Goal: Information Seeking & Learning: Learn about a topic

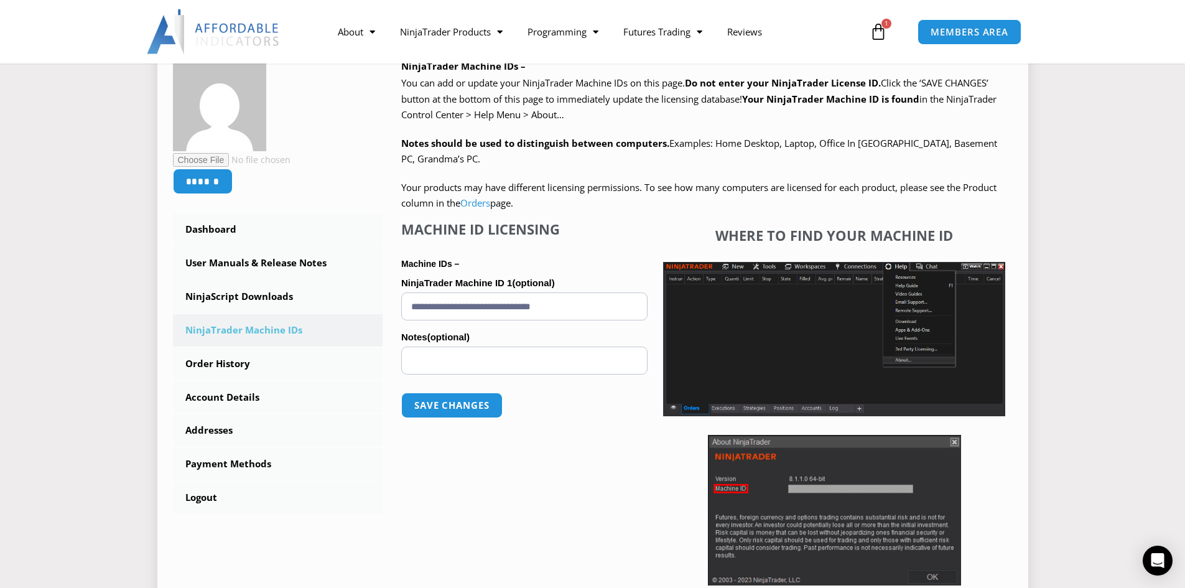
scroll to position [249, 0]
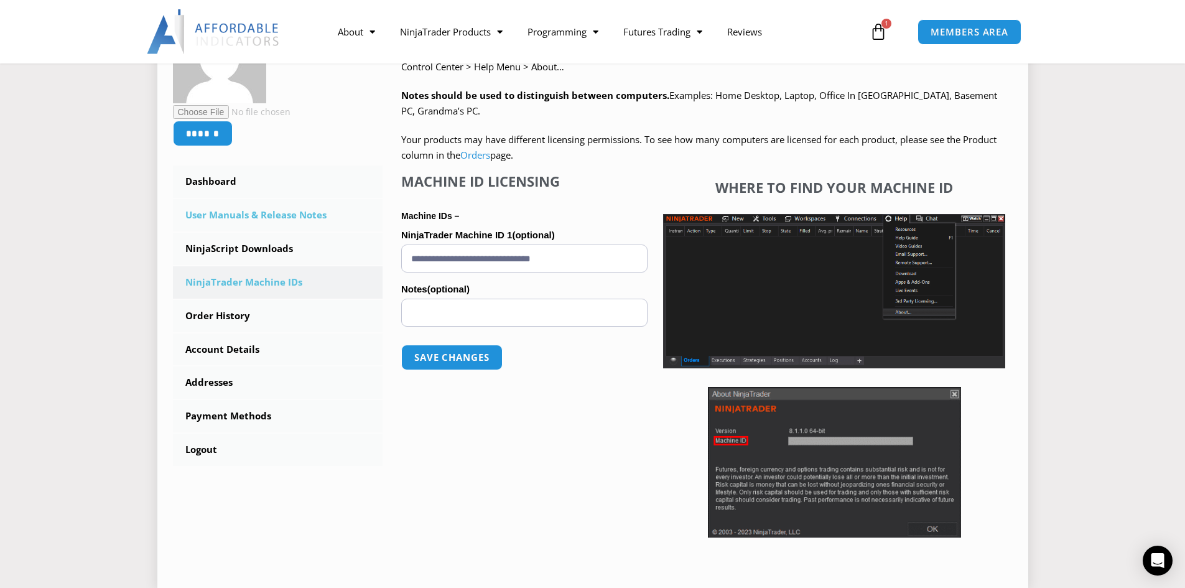
click at [257, 205] on link "User Manuals & Release Notes" at bounding box center [278, 215] width 210 height 32
click at [300, 213] on link "User Manuals & Release Notes" at bounding box center [278, 215] width 210 height 32
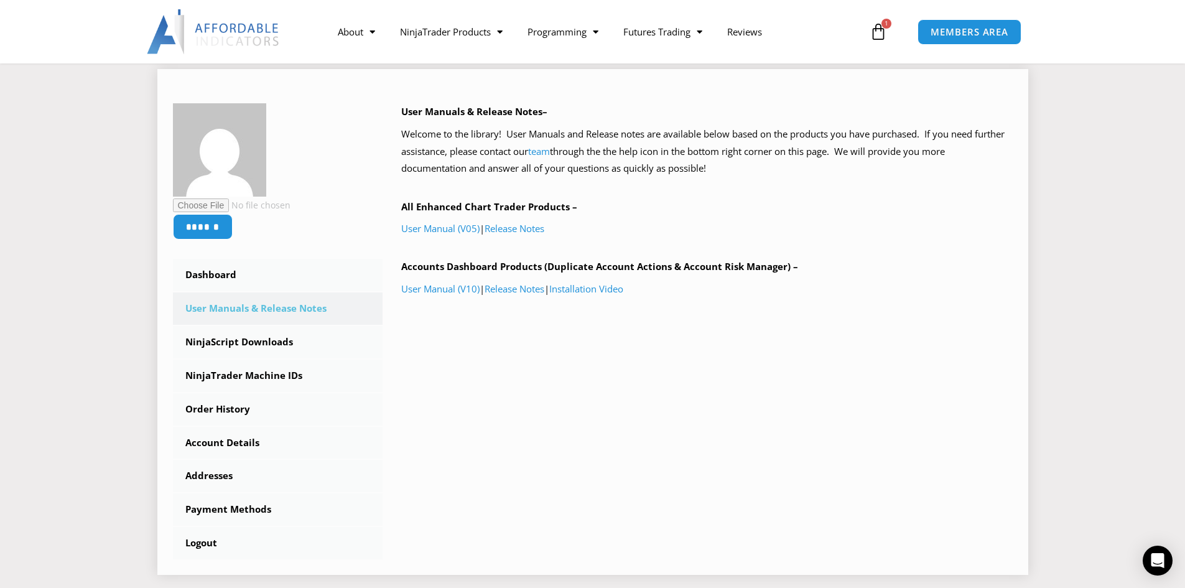
scroll to position [187, 0]
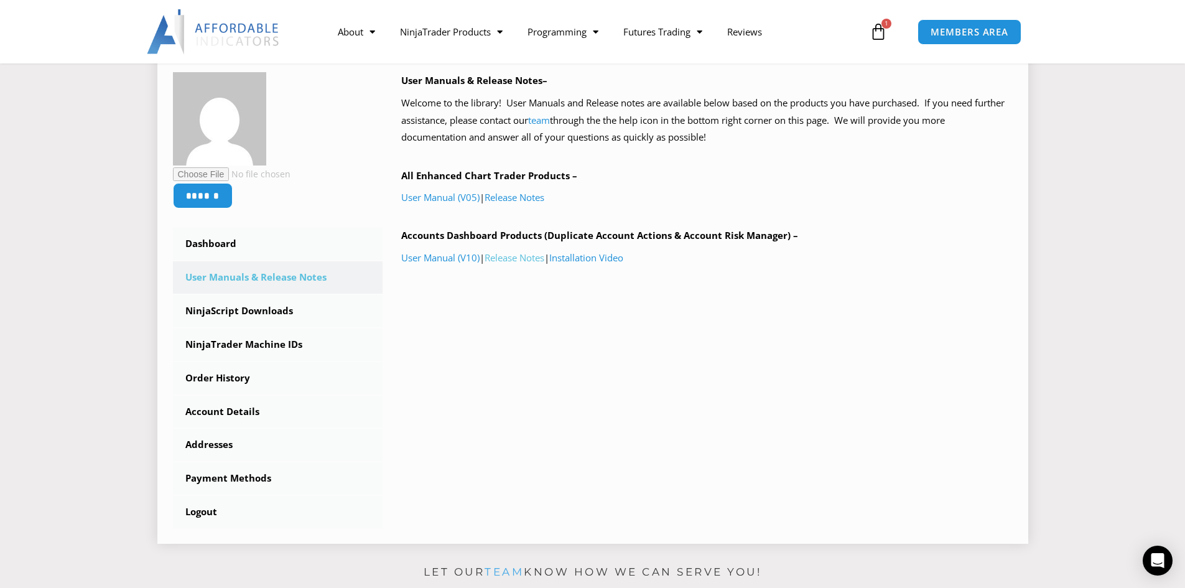
click at [526, 254] on link "Release Notes" at bounding box center [514, 257] width 60 height 12
click at [1164, 563] on div "Open Intercom Messenger" at bounding box center [1157, 560] width 33 height 33
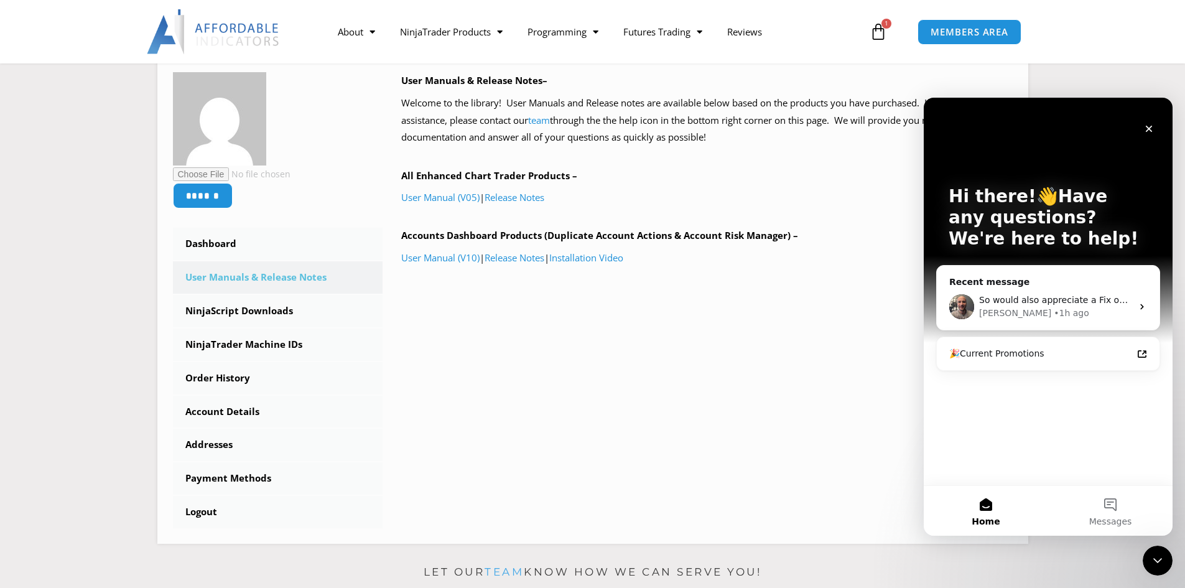
scroll to position [0, 0]
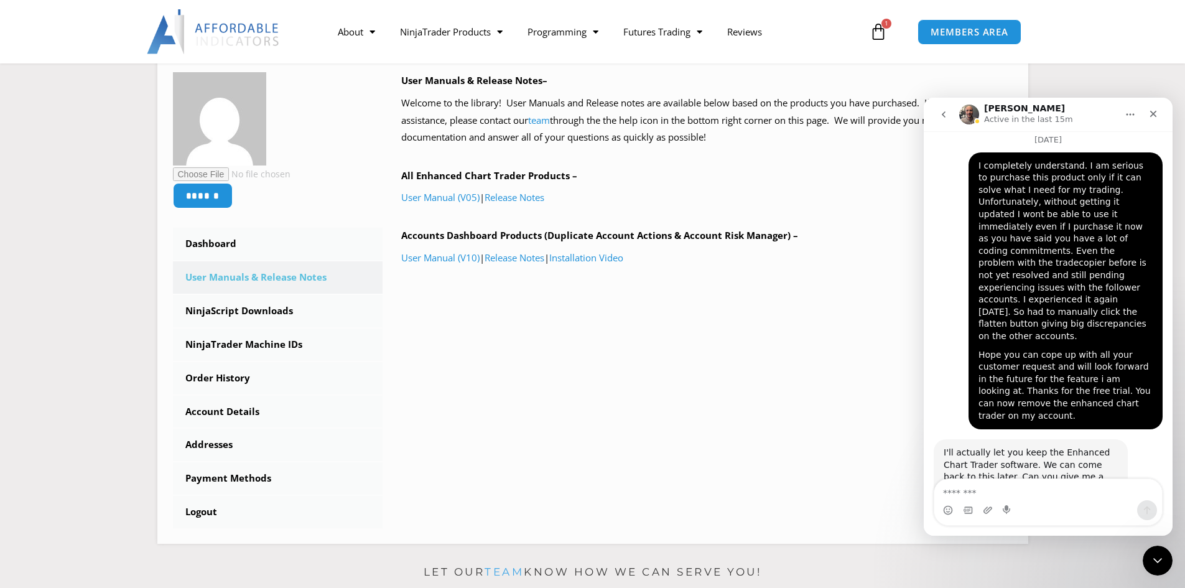
scroll to position [4095, 0]
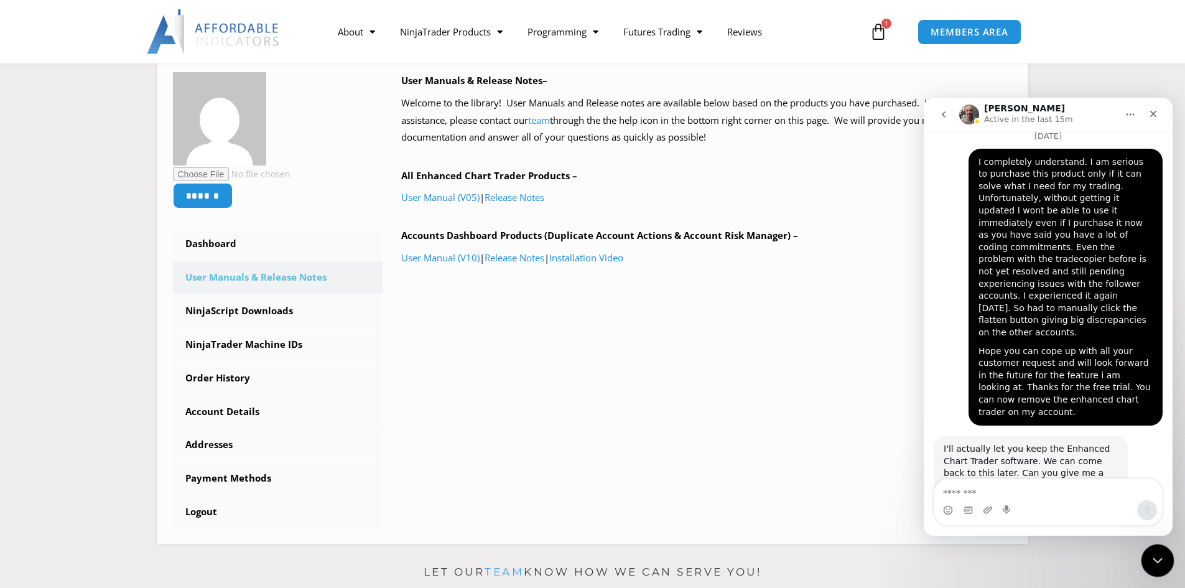
click at [1153, 555] on icon "Close Intercom Messenger" at bounding box center [1155, 558] width 15 height 15
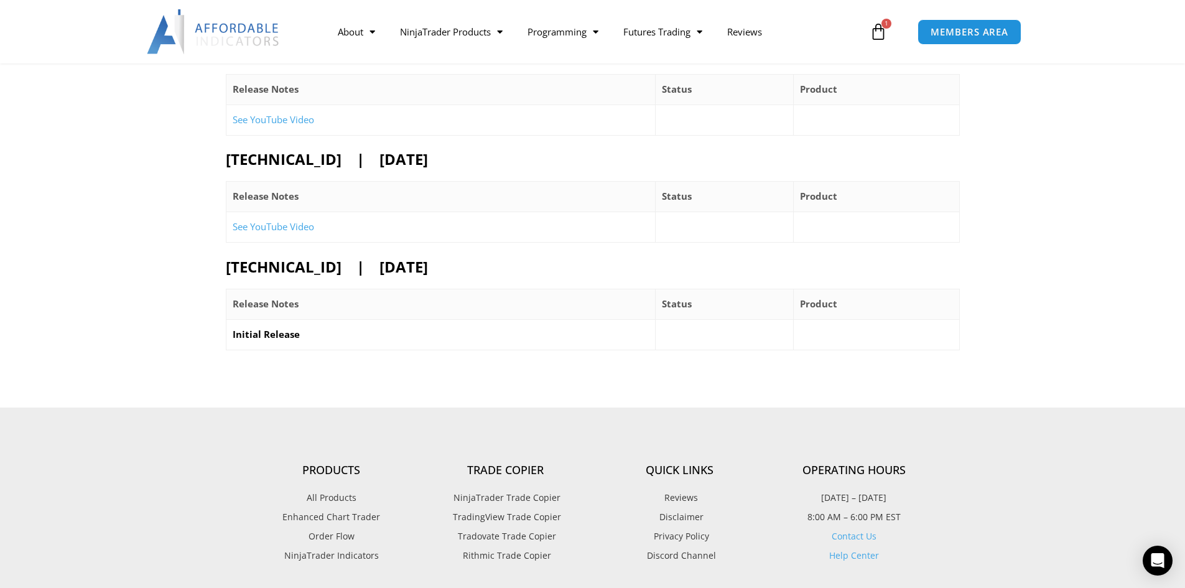
scroll to position [1226, 0]
